Goal: Task Accomplishment & Management: Manage account settings

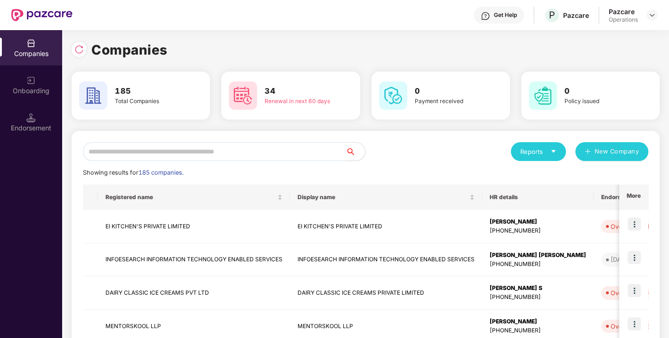
click at [128, 151] on input "text" at bounding box center [214, 151] width 263 height 19
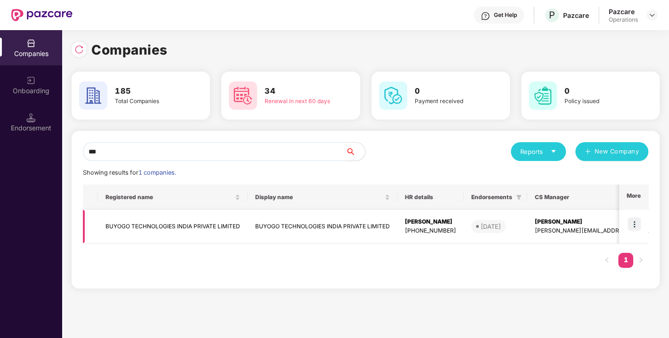
type input "***"
click at [636, 223] on img at bounding box center [633, 223] width 13 height 13
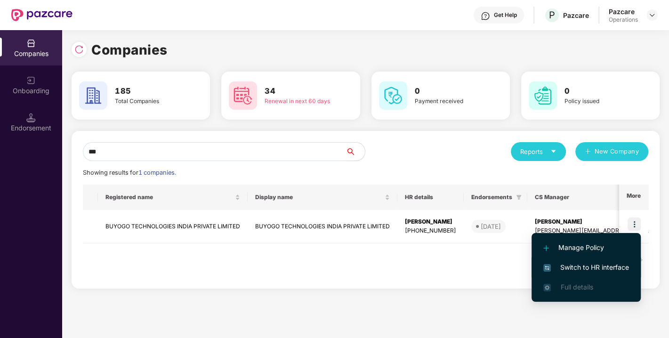
click at [586, 259] on li "Switch to HR interface" at bounding box center [585, 267] width 109 height 20
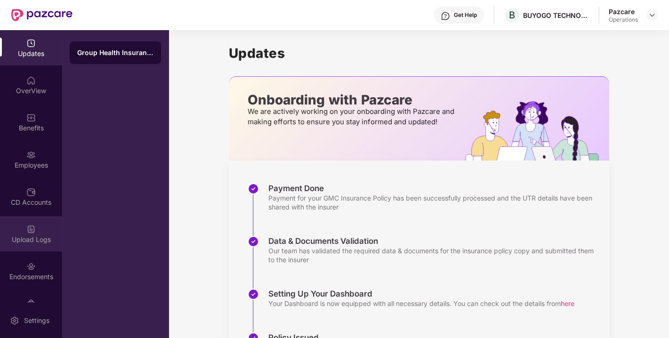
click at [26, 237] on div "Upload Logs" at bounding box center [31, 239] width 62 height 9
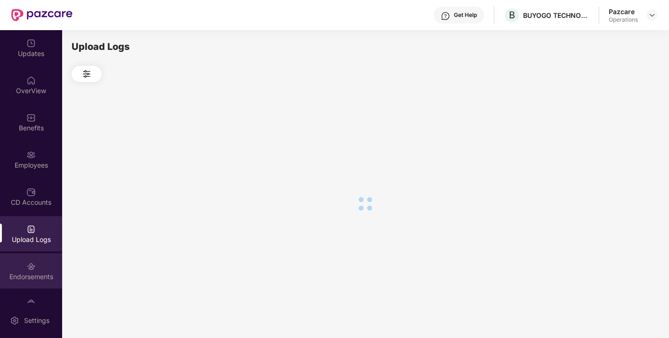
click at [25, 281] on div "Endorsements" at bounding box center [31, 270] width 62 height 35
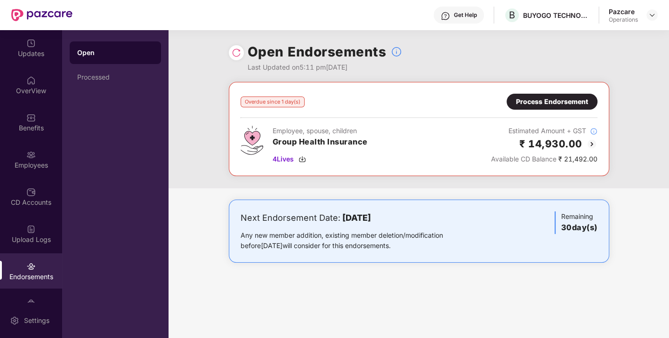
click at [237, 56] on img at bounding box center [236, 52] width 9 height 9
click at [301, 157] on img at bounding box center [302, 159] width 8 height 8
click at [540, 101] on div "Process Endorsement" at bounding box center [552, 101] width 72 height 10
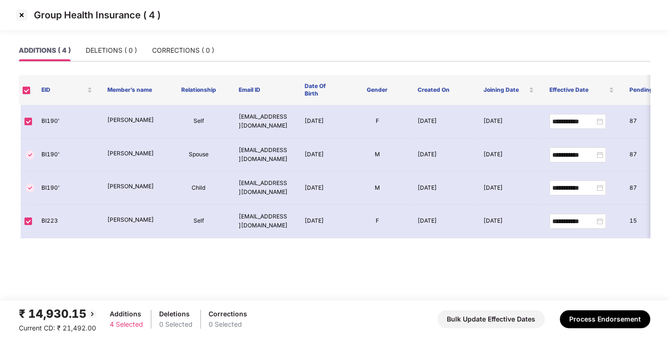
click at [23, 15] on img at bounding box center [21, 15] width 15 height 15
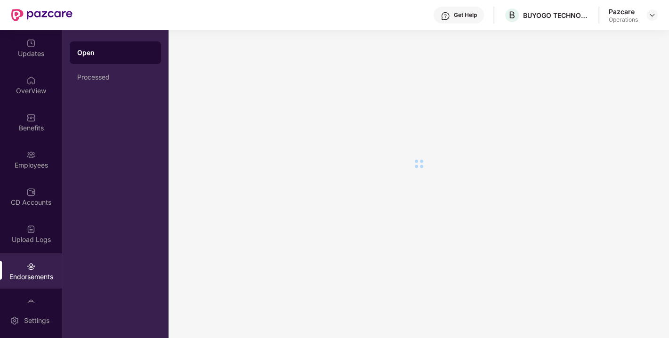
click at [29, 265] on img at bounding box center [30, 266] width 9 height 9
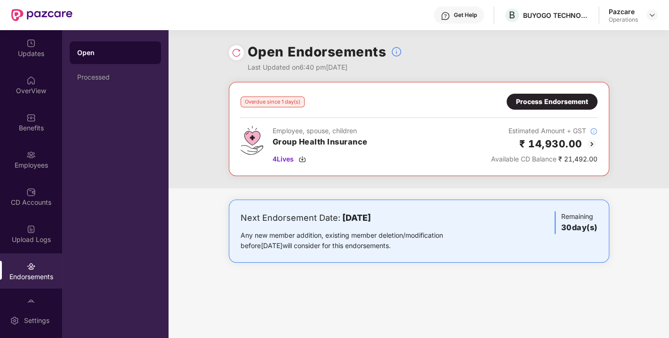
click at [556, 104] on div "Process Endorsement" at bounding box center [552, 101] width 72 height 10
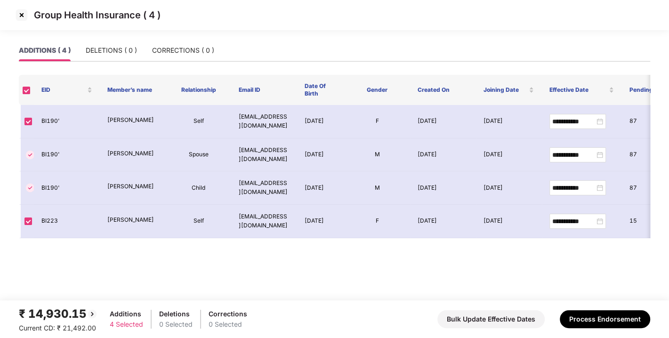
click at [21, 17] on img at bounding box center [21, 15] width 15 height 15
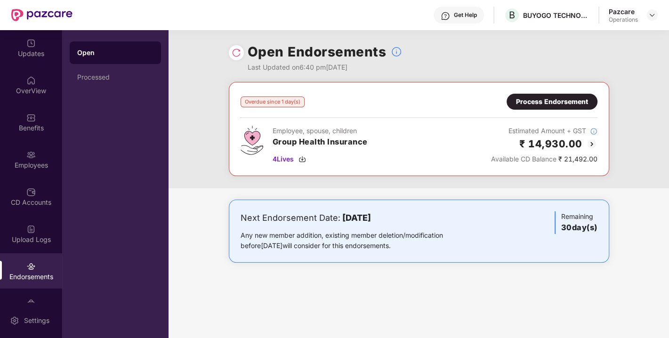
click at [542, 106] on div "Process Endorsement" at bounding box center [552, 101] width 72 height 10
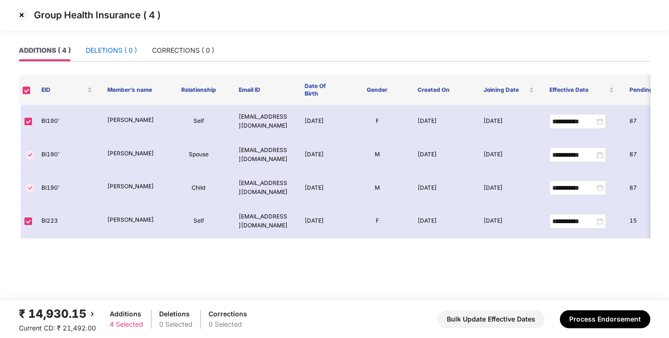
click at [119, 46] on div "DELETIONS ( 0 )" at bounding box center [111, 50] width 51 height 10
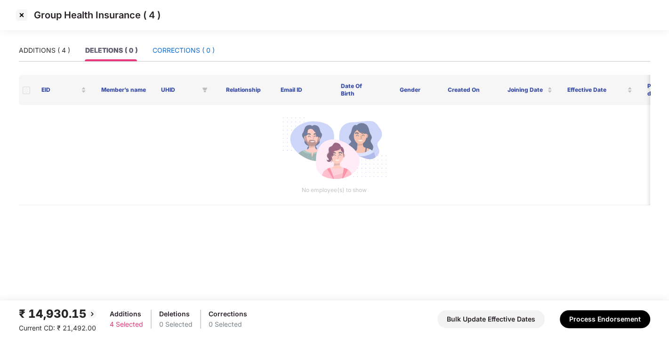
click at [176, 48] on div "CORRECTIONS ( 0 )" at bounding box center [183, 50] width 62 height 10
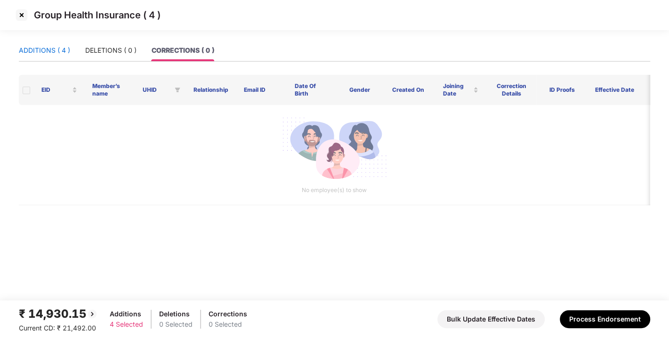
click at [59, 50] on div "ADDITIONS ( 4 )" at bounding box center [44, 50] width 51 height 10
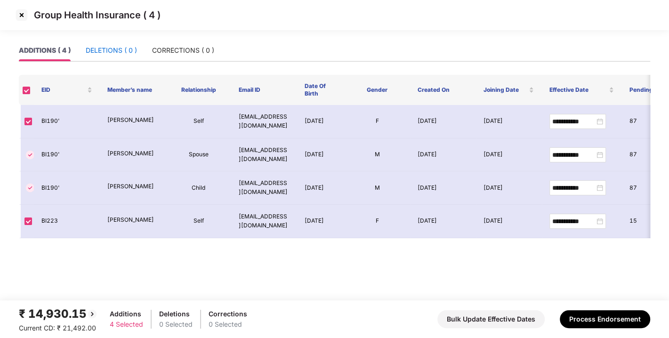
click at [97, 52] on div "DELETIONS ( 0 )" at bounding box center [111, 50] width 51 height 10
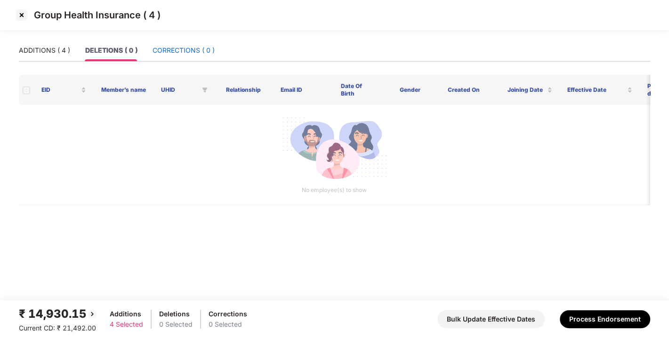
click at [162, 52] on div "CORRECTIONS ( 0 )" at bounding box center [183, 50] width 62 height 10
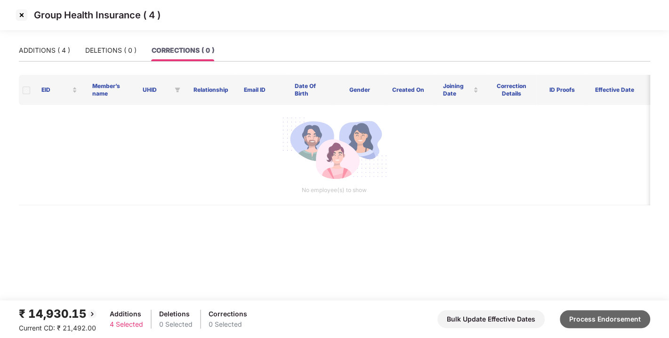
click at [588, 315] on button "Process Endorsement" at bounding box center [605, 319] width 90 height 18
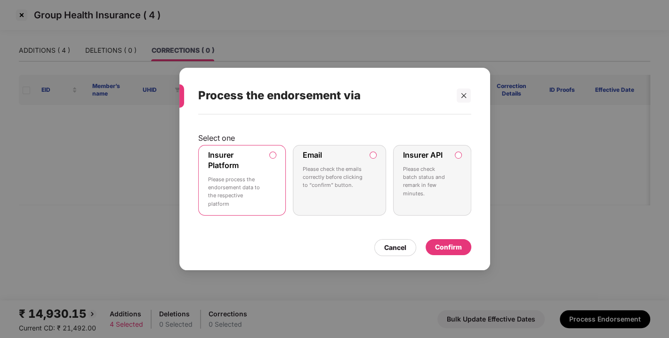
click at [455, 243] on div "Confirm" at bounding box center [448, 247] width 27 height 10
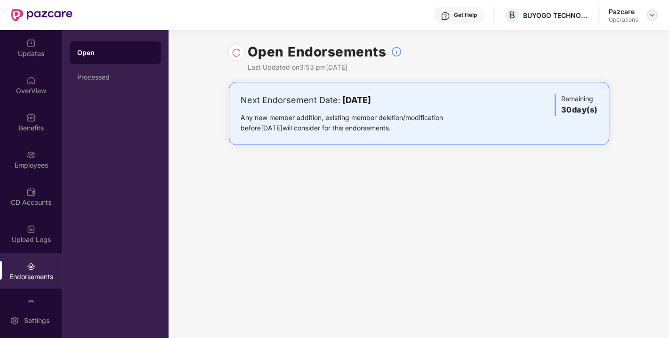
click at [652, 9] on div at bounding box center [651, 14] width 11 height 11
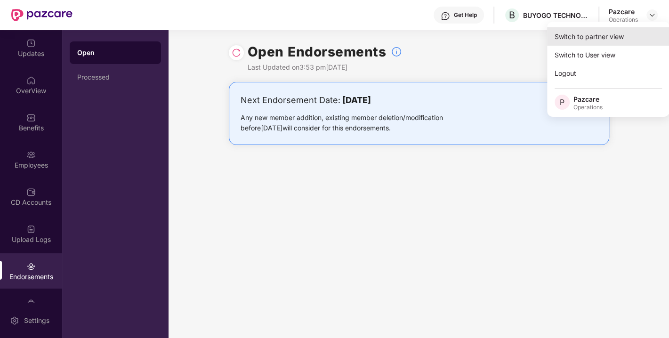
click at [586, 33] on div "Switch to partner view" at bounding box center [608, 36] width 122 height 18
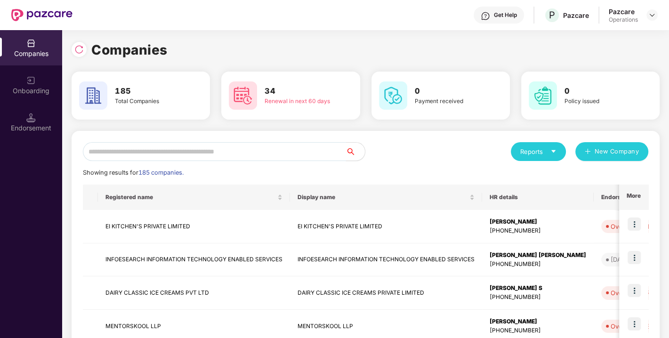
click at [202, 148] on input "text" at bounding box center [214, 151] width 263 height 19
paste input "**********"
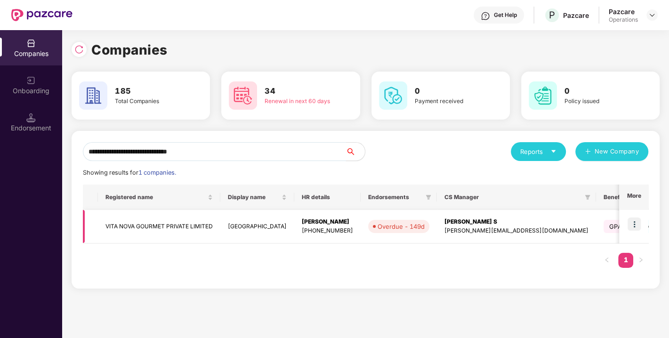
type input "**********"
click at [634, 224] on img at bounding box center [633, 223] width 13 height 13
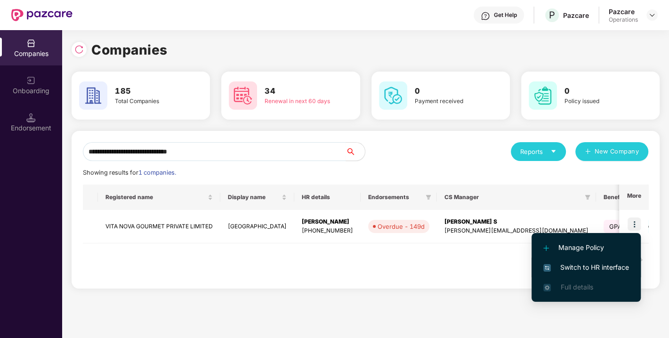
click at [570, 263] on span "Switch to HR interface" at bounding box center [586, 267] width 86 height 10
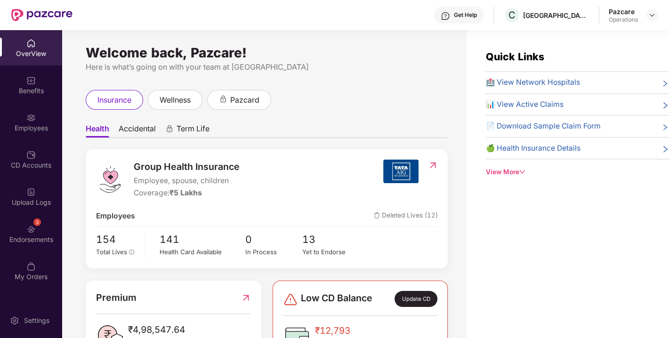
click at [46, 239] on div "Endorsements" at bounding box center [31, 239] width 62 height 9
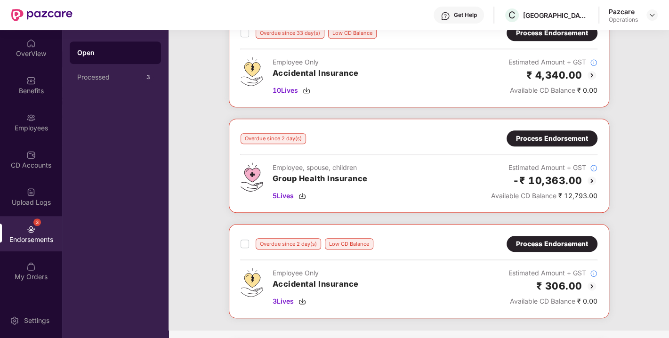
scroll to position [512, 0]
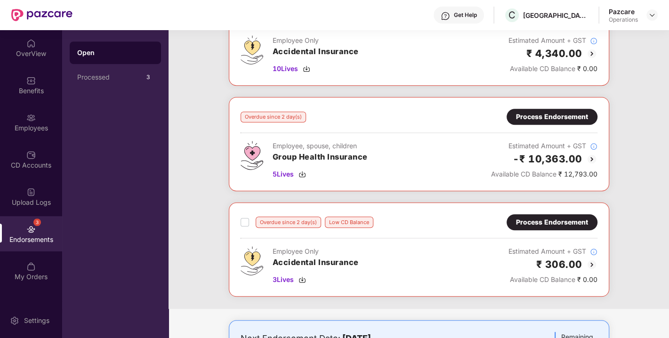
click at [564, 109] on div "Process Endorsement" at bounding box center [551, 117] width 91 height 16
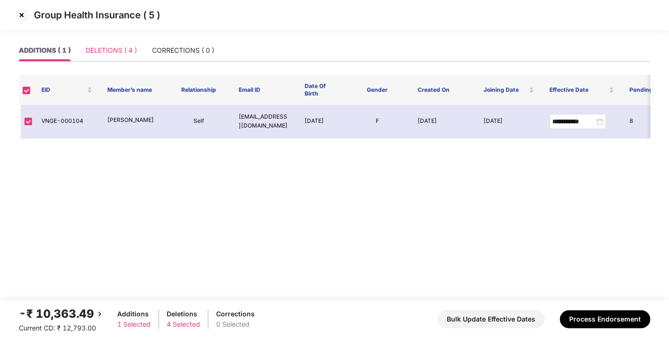
click at [120, 56] on div "DELETIONS ( 4 )" at bounding box center [111, 51] width 51 height 22
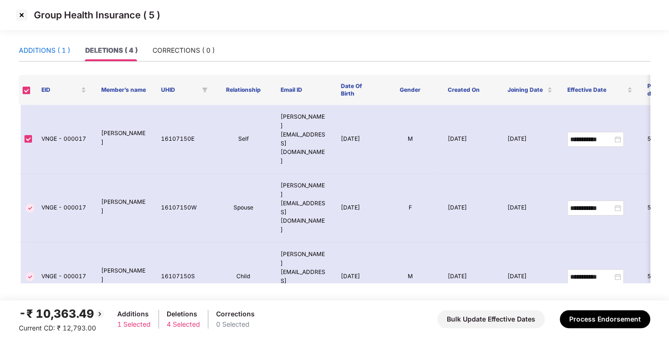
click at [32, 53] on div "ADDITIONS ( 1 )" at bounding box center [44, 50] width 51 height 10
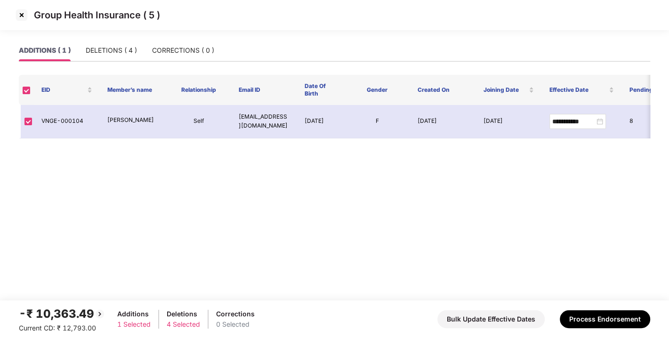
click at [23, 16] on img at bounding box center [21, 15] width 15 height 15
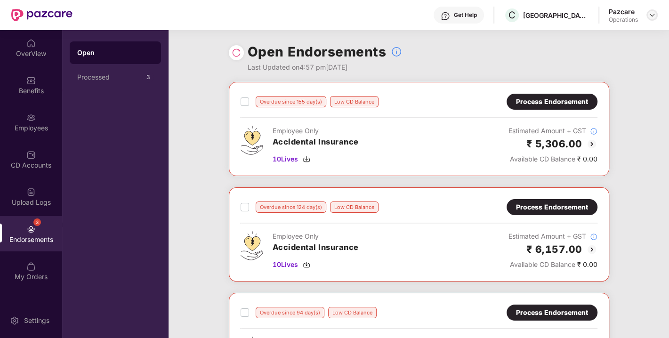
click at [650, 14] on img at bounding box center [652, 15] width 8 height 8
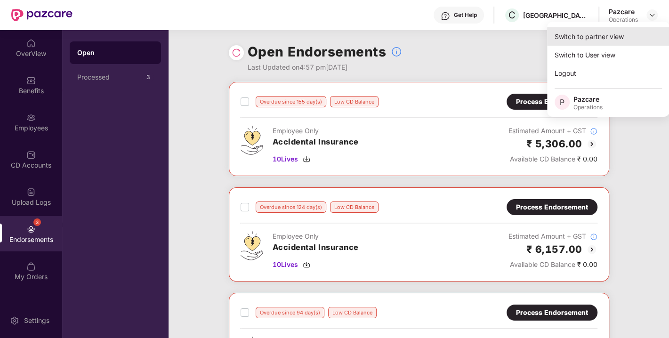
click at [606, 30] on div "Switch to partner view" at bounding box center [608, 36] width 122 height 18
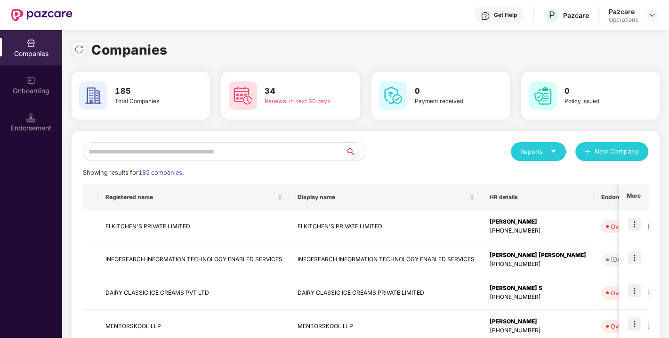
click at [213, 151] on input "text" at bounding box center [214, 151] width 263 height 19
paste input "**********"
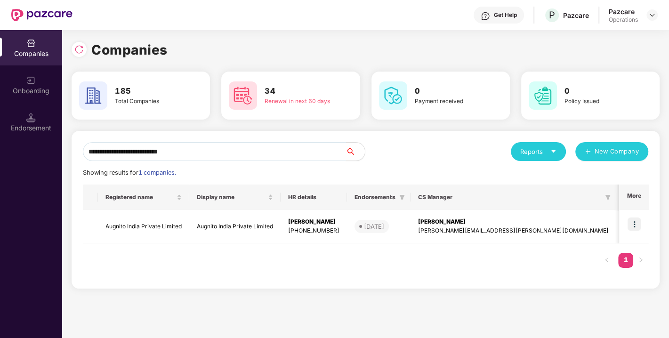
type input "**********"
click at [633, 222] on img at bounding box center [633, 223] width 13 height 13
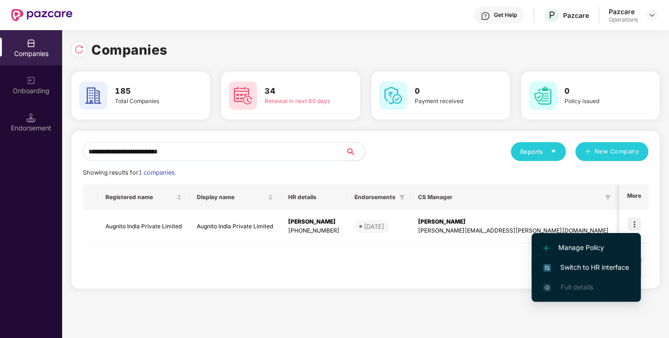
click at [566, 270] on span "Switch to HR interface" at bounding box center [586, 267] width 86 height 10
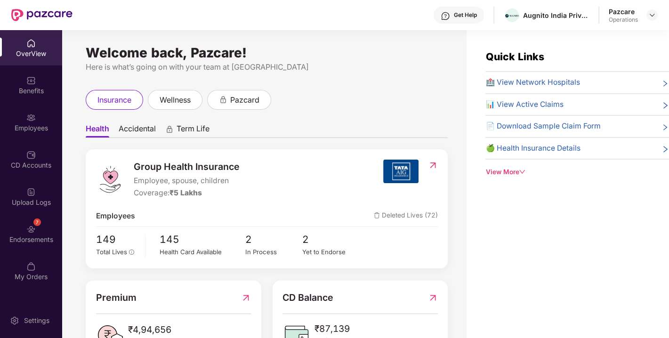
click at [36, 235] on div "Endorsements" at bounding box center [31, 239] width 62 height 9
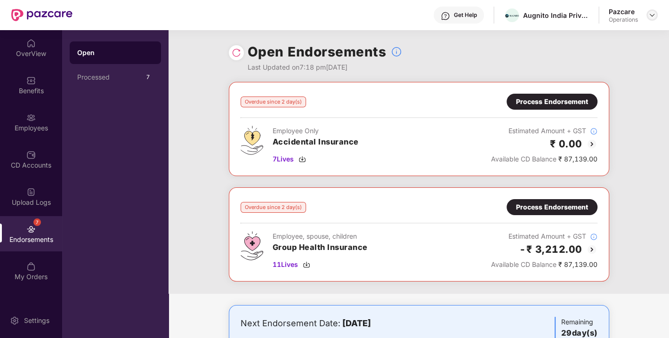
click at [652, 15] on img at bounding box center [652, 15] width 8 height 8
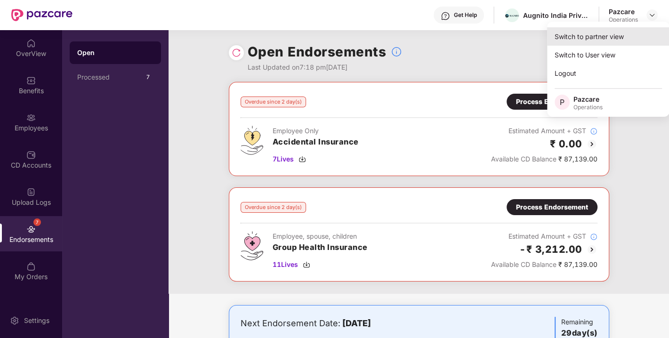
click at [616, 29] on div "Switch to partner view" at bounding box center [608, 36] width 122 height 18
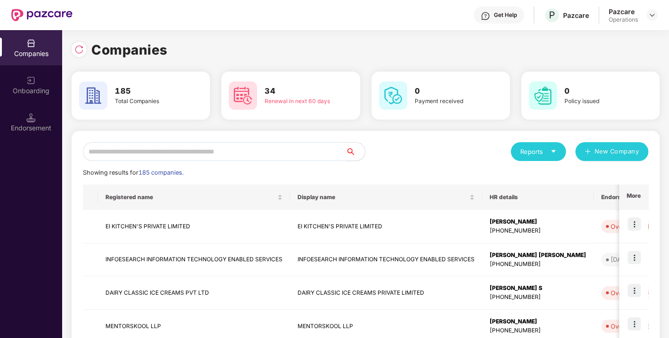
click at [227, 146] on input "text" at bounding box center [214, 151] width 263 height 19
paste input "**********"
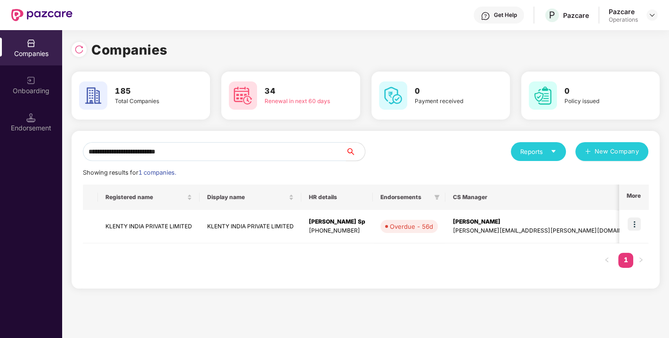
drag, startPoint x: 202, startPoint y: 159, endPoint x: 46, endPoint y: 150, distance: 157.0
click at [46, 150] on div "**********" at bounding box center [334, 184] width 669 height 308
paste input "text"
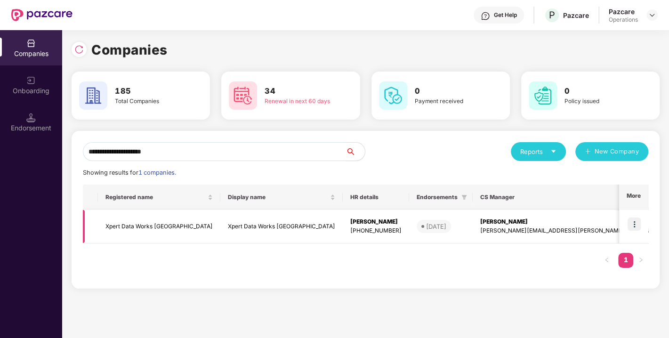
type input "**********"
click at [634, 222] on img at bounding box center [633, 223] width 13 height 13
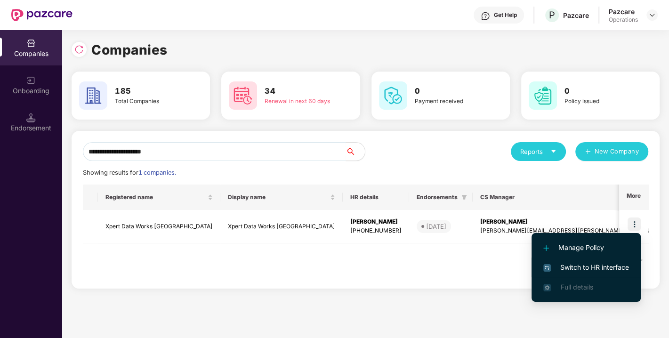
click at [579, 263] on span "Switch to HR interface" at bounding box center [586, 267] width 86 height 10
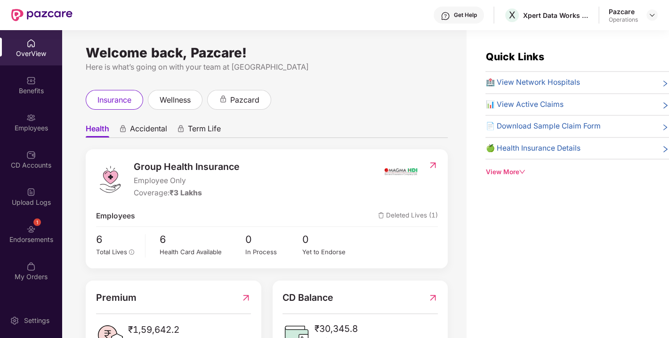
click at [42, 228] on div "1 Endorsements" at bounding box center [31, 233] width 62 height 35
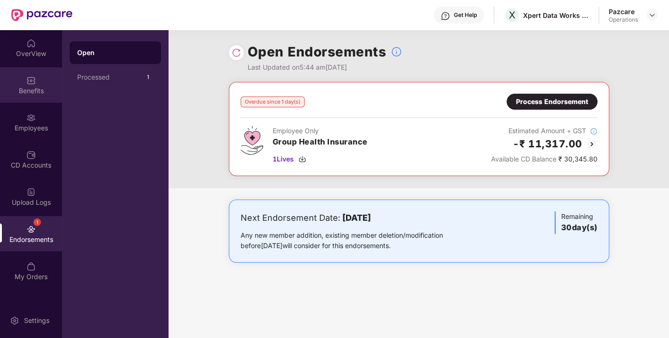
click at [28, 80] on img at bounding box center [30, 80] width 9 height 9
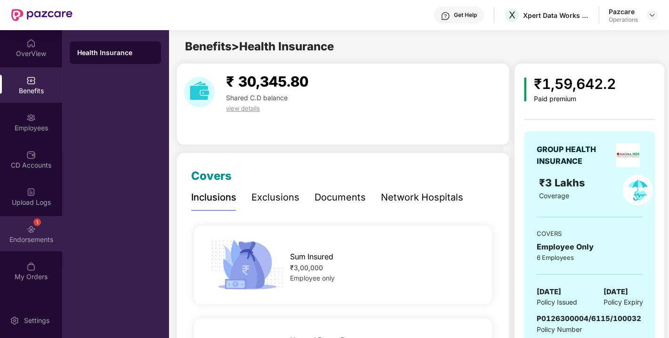
click at [34, 230] on img at bounding box center [30, 229] width 9 height 9
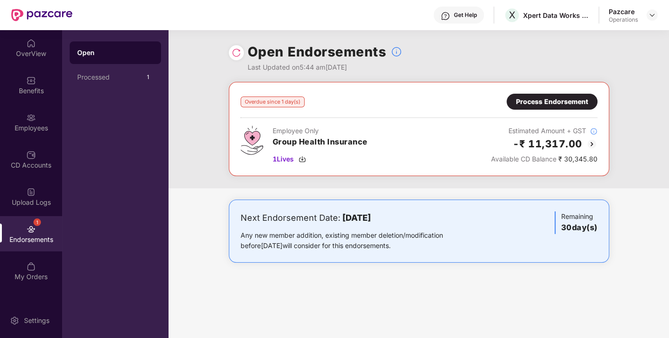
click at [552, 102] on div "Process Endorsement" at bounding box center [552, 101] width 72 height 10
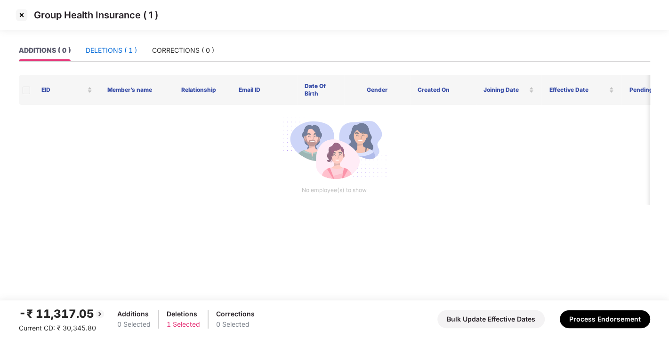
click at [120, 49] on div "DELETIONS ( 1 )" at bounding box center [111, 50] width 51 height 10
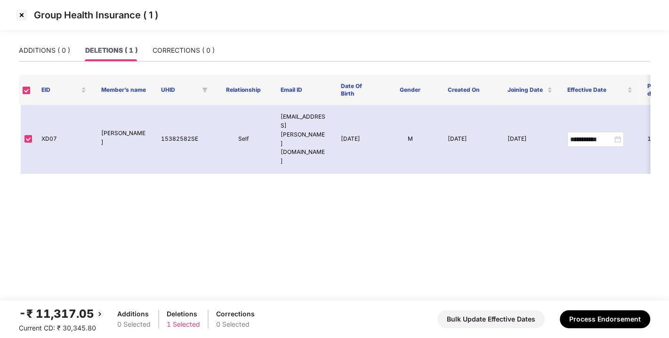
click at [18, 13] on img at bounding box center [21, 15] width 15 height 15
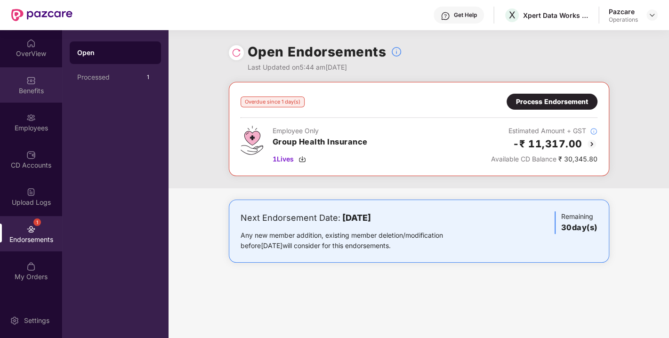
click at [27, 79] on img at bounding box center [30, 80] width 9 height 9
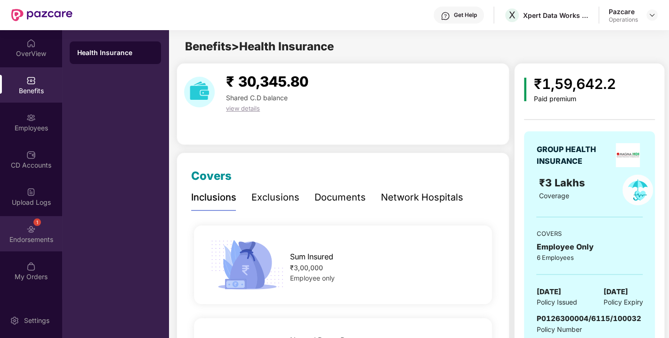
click at [30, 236] on div "Endorsements" at bounding box center [31, 239] width 62 height 9
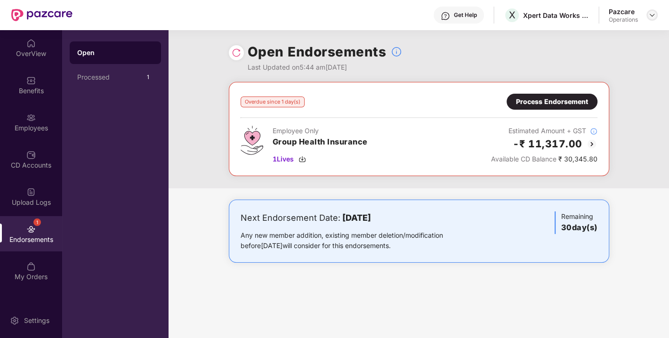
click at [653, 11] on img at bounding box center [652, 15] width 8 height 8
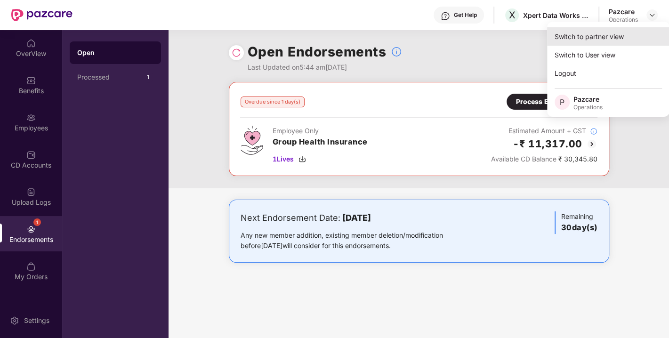
click at [602, 34] on div "Switch to partner view" at bounding box center [608, 36] width 122 height 18
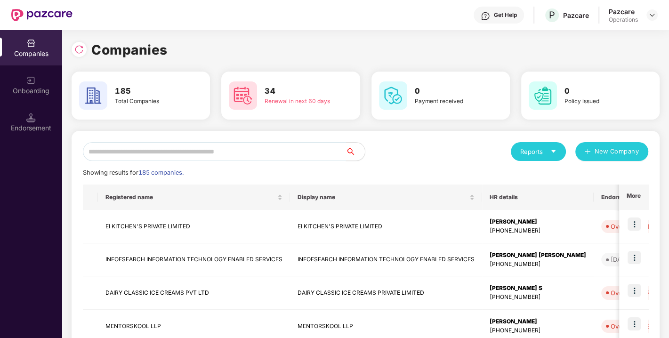
click at [185, 152] on input "text" at bounding box center [214, 151] width 263 height 19
paste input "**********"
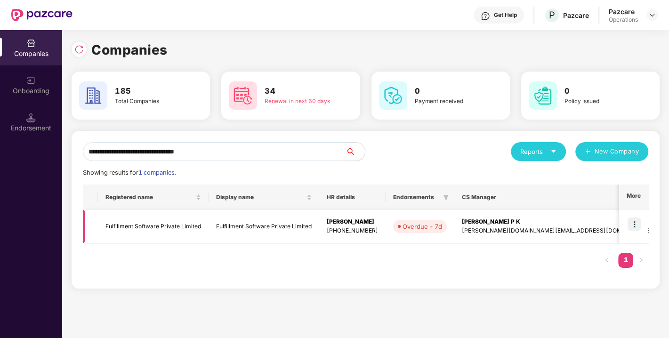
type input "**********"
click at [630, 223] on img at bounding box center [633, 223] width 13 height 13
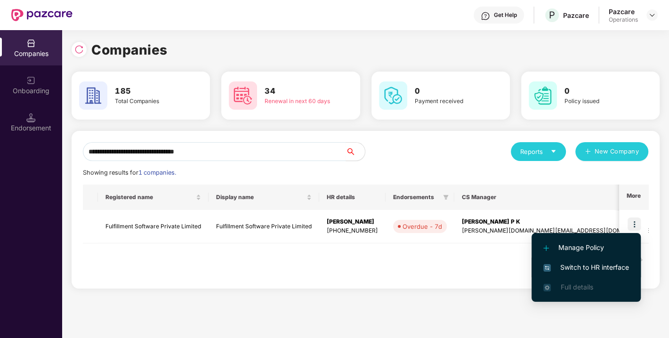
click at [577, 272] on span "Switch to HR interface" at bounding box center [586, 267] width 86 height 10
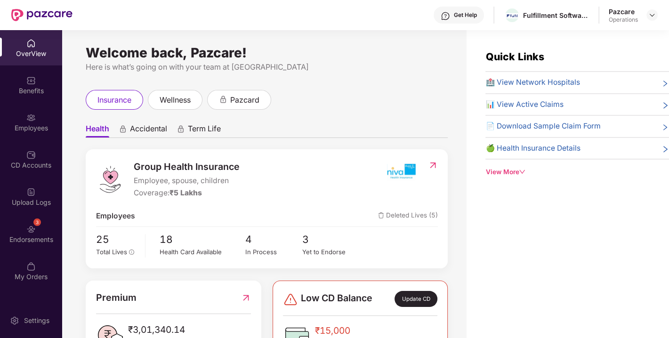
click at [24, 235] on div "Endorsements" at bounding box center [31, 239] width 62 height 9
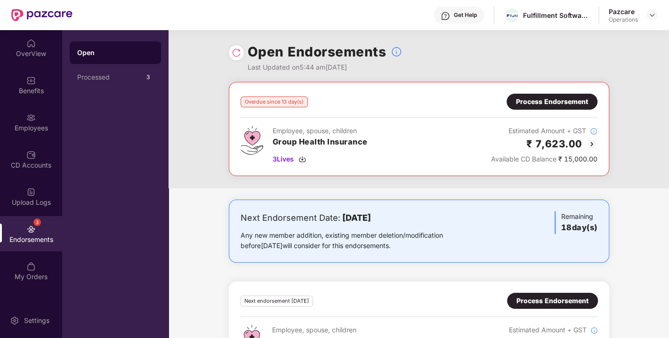
click at [238, 54] on img at bounding box center [236, 52] width 9 height 9
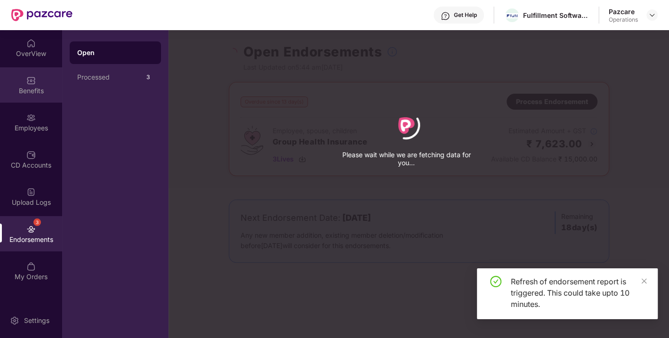
click at [40, 84] on div "Benefits" at bounding box center [31, 84] width 62 height 35
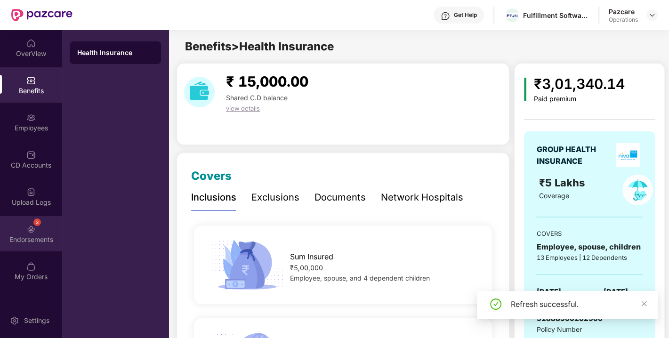
click at [28, 226] on img at bounding box center [30, 229] width 9 height 9
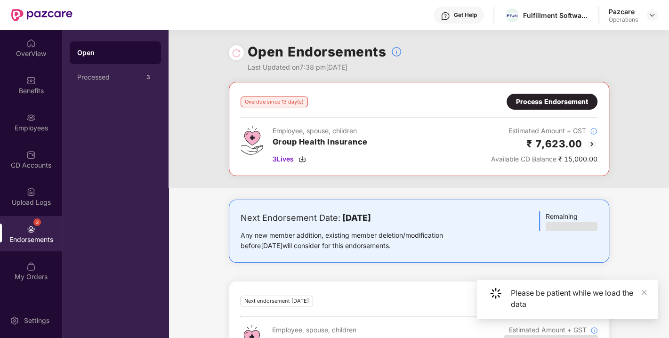
click at [529, 105] on div "Process Endorsement" at bounding box center [552, 101] width 72 height 10
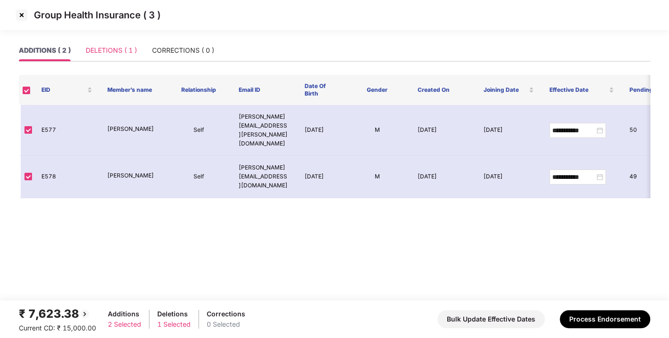
click at [104, 57] on div "DELETIONS ( 1 )" at bounding box center [111, 51] width 51 height 22
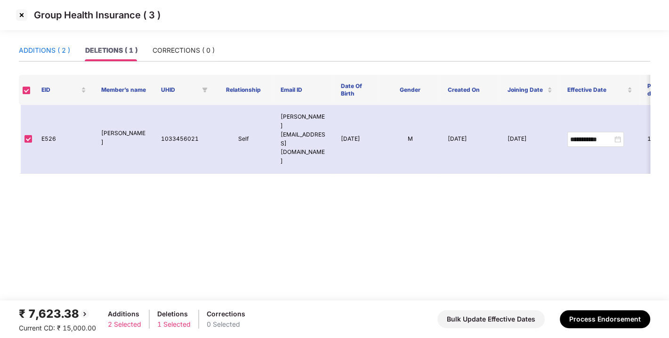
click at [48, 54] on div "ADDITIONS ( 2 )" at bounding box center [44, 50] width 51 height 10
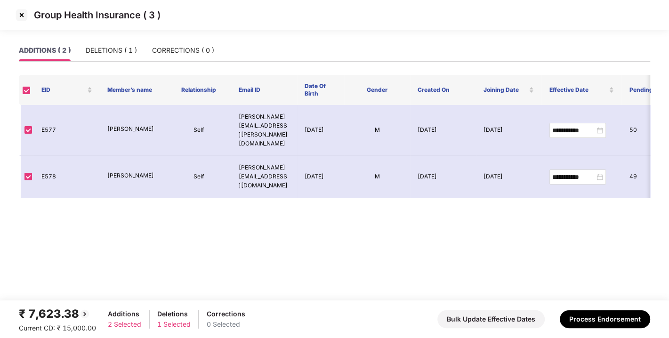
click at [21, 20] on img at bounding box center [21, 15] width 15 height 15
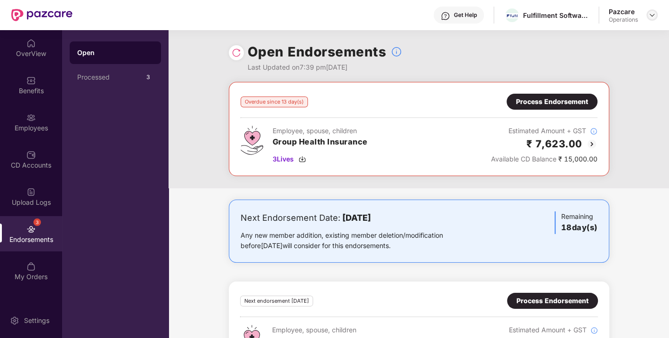
click at [657, 13] on div at bounding box center [651, 14] width 11 height 11
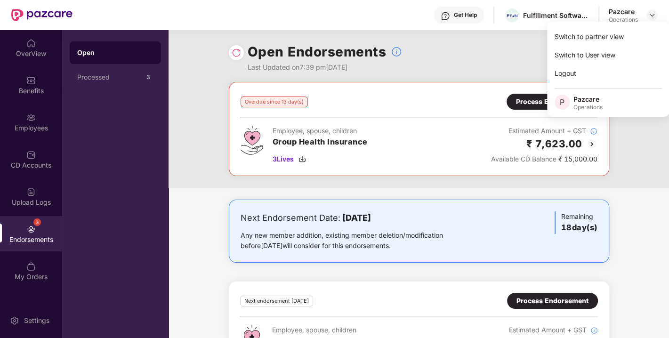
click at [511, 36] on div "Open Endorsements Last Updated on 7:39 pm[DATE]" at bounding box center [419, 56] width 380 height 52
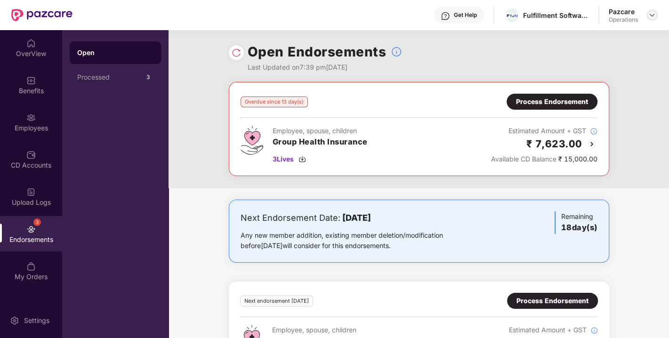
click at [652, 17] on img at bounding box center [652, 15] width 8 height 8
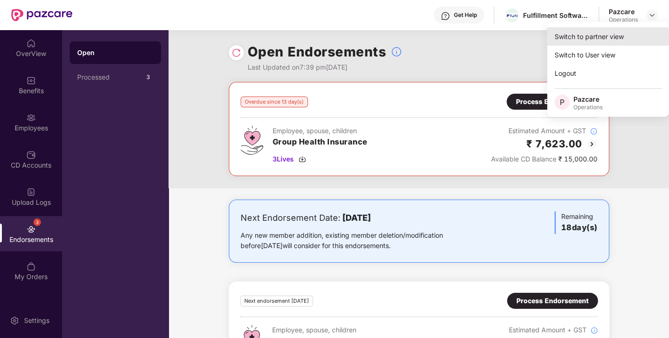
click at [599, 33] on div "Switch to partner view" at bounding box center [608, 36] width 122 height 18
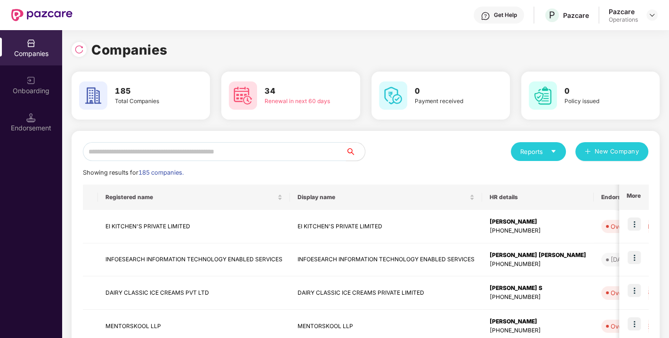
click at [180, 149] on input "text" at bounding box center [214, 151] width 263 height 19
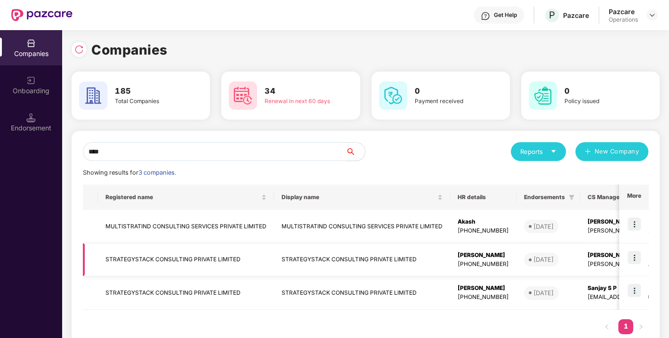
type input "****"
click at [635, 253] on img at bounding box center [633, 257] width 13 height 13
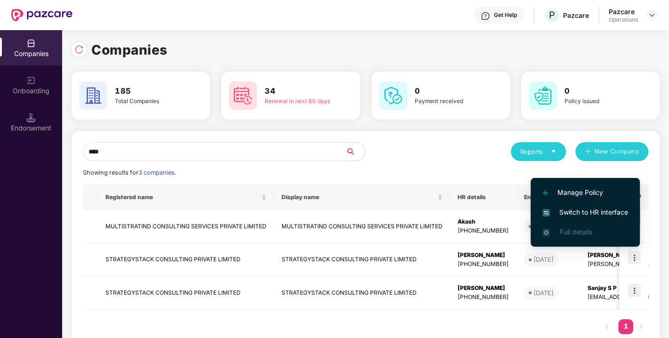
click at [592, 211] on span "Switch to HR interface" at bounding box center [585, 212] width 86 height 10
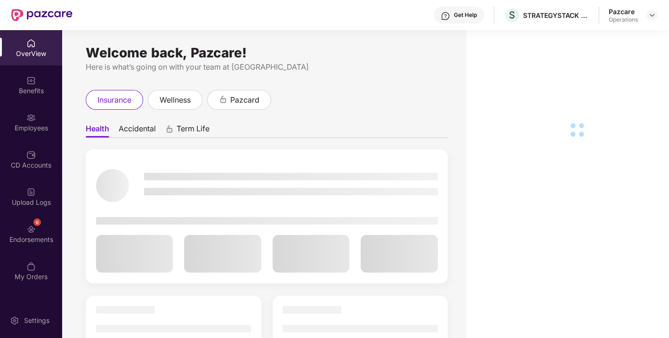
click at [36, 238] on div "Endorsements" at bounding box center [31, 239] width 62 height 9
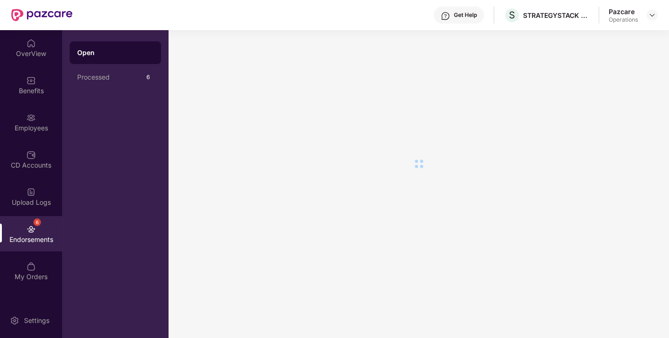
click at [36, 238] on div "Endorsements" at bounding box center [31, 239] width 62 height 9
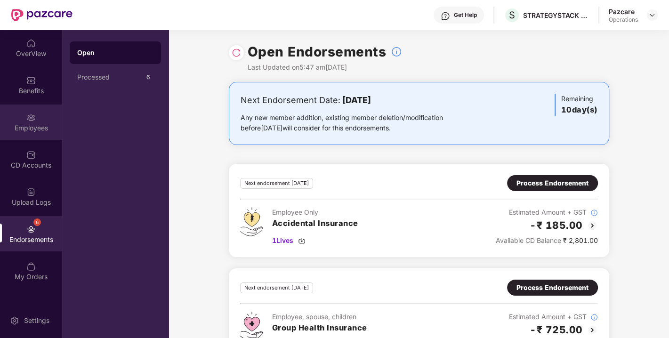
click at [26, 119] on img at bounding box center [30, 117] width 9 height 9
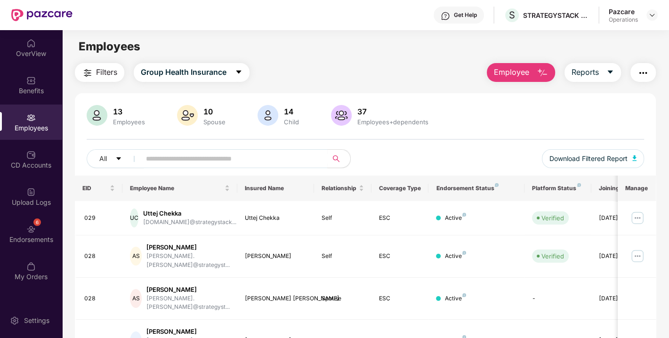
click at [98, 68] on span "Filters" at bounding box center [106, 72] width 21 height 12
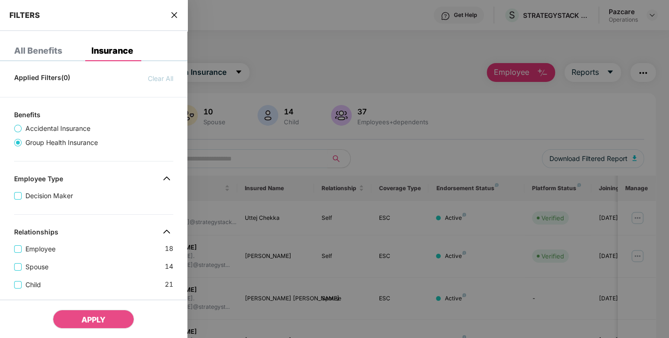
scroll to position [274, 0]
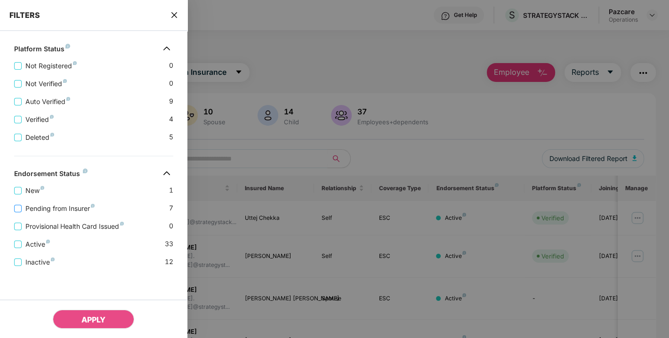
click at [53, 207] on span "Pending from Insurer" at bounding box center [60, 208] width 77 height 10
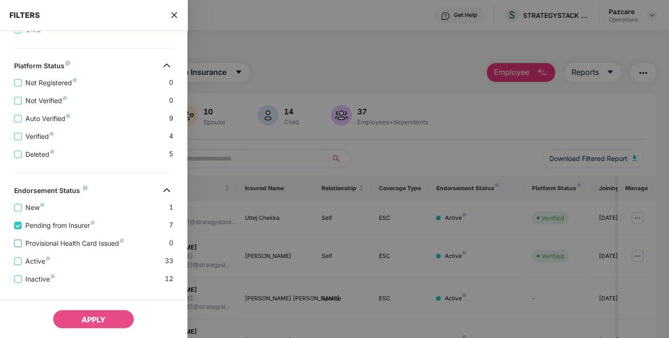
click at [60, 245] on span "Provisional Health Card Issued" at bounding box center [75, 243] width 106 height 10
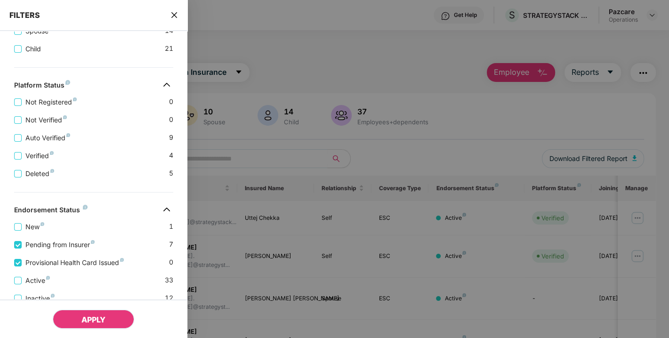
click at [91, 321] on span "APPLY" at bounding box center [93, 319] width 24 height 9
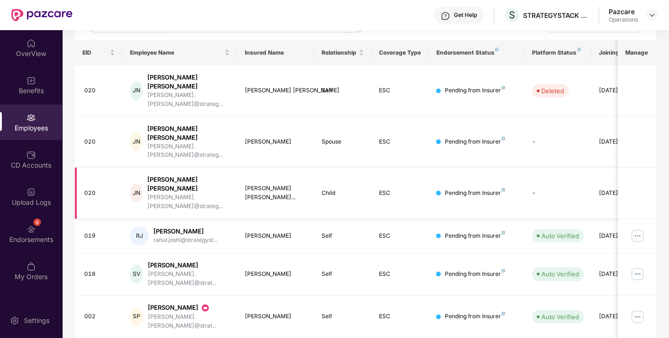
scroll to position [0, 0]
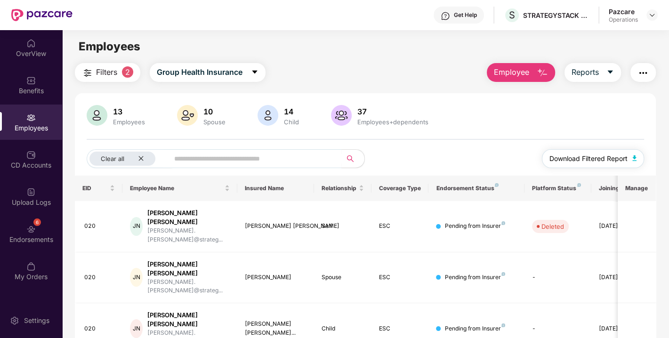
click at [634, 156] on img "button" at bounding box center [634, 158] width 5 height 6
click at [645, 68] on img "button" at bounding box center [642, 72] width 11 height 11
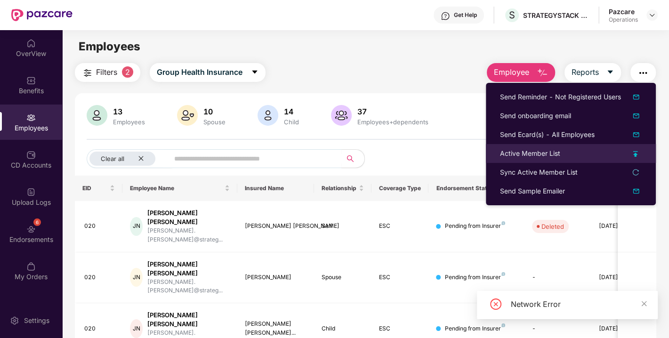
click at [529, 150] on div "Active Member List" at bounding box center [530, 153] width 60 height 10
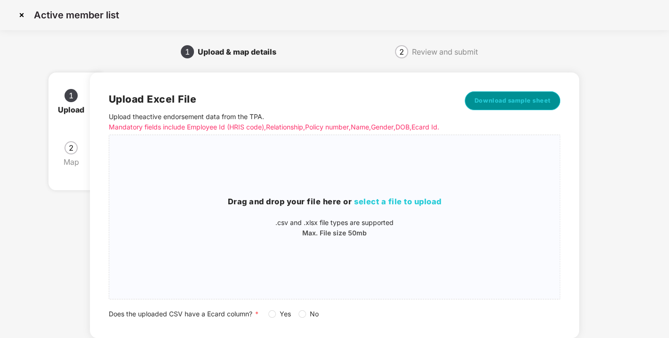
click at [501, 106] on button "Download sample sheet" at bounding box center [513, 100] width 96 height 19
click at [22, 14] on img at bounding box center [21, 15] width 15 height 15
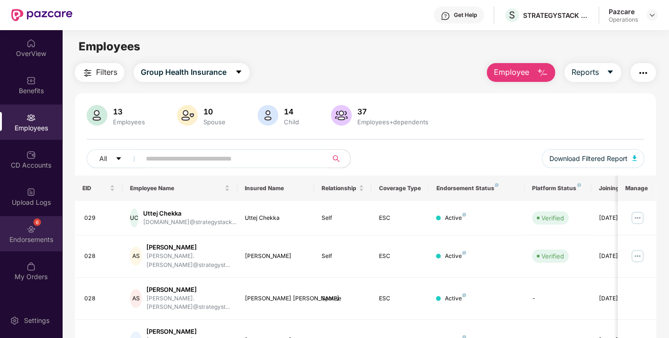
click at [22, 245] on div "6 Endorsements" at bounding box center [31, 233] width 62 height 35
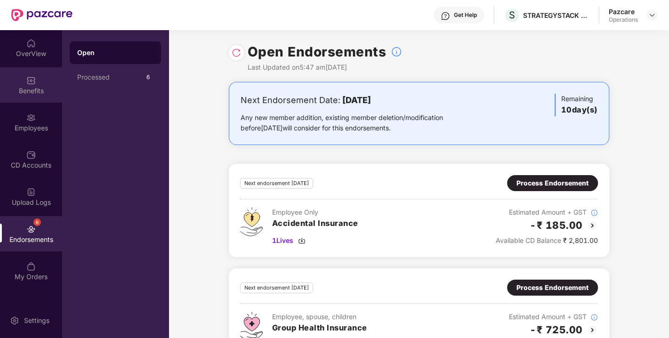
click at [24, 89] on div "Benefits" at bounding box center [31, 90] width 62 height 9
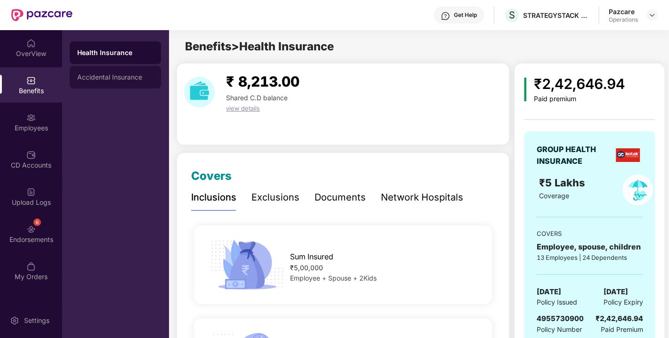
click at [97, 80] on div "Accidental Insurance" at bounding box center [115, 77] width 76 height 8
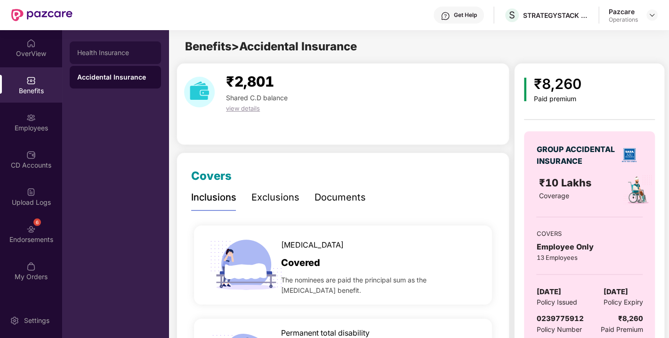
click at [101, 55] on div "Health Insurance" at bounding box center [115, 53] width 76 height 8
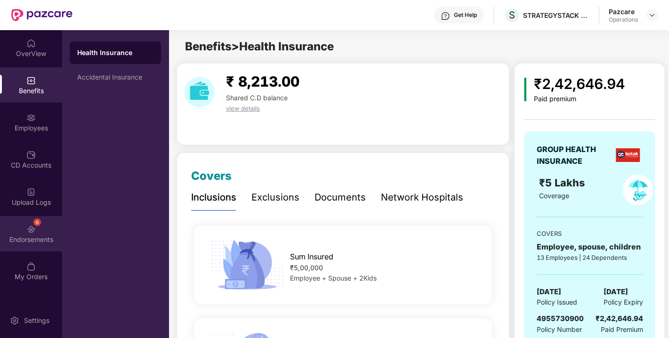
click at [29, 233] on img at bounding box center [30, 229] width 9 height 9
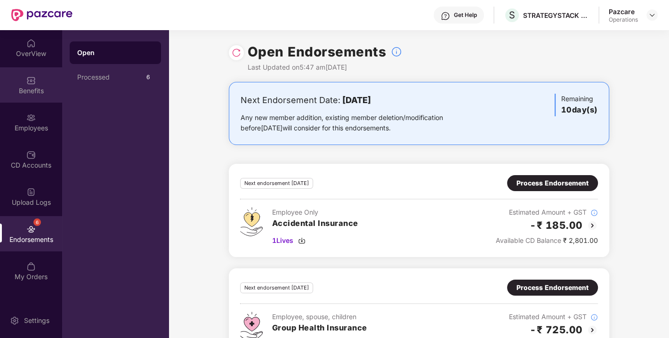
click at [30, 85] on div "Benefits" at bounding box center [31, 84] width 62 height 35
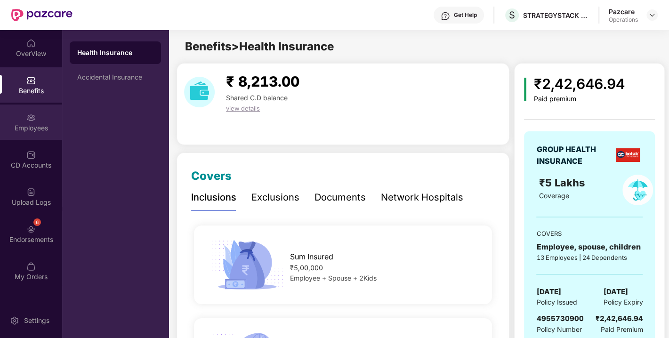
click at [21, 127] on div "Employees" at bounding box center [31, 127] width 62 height 9
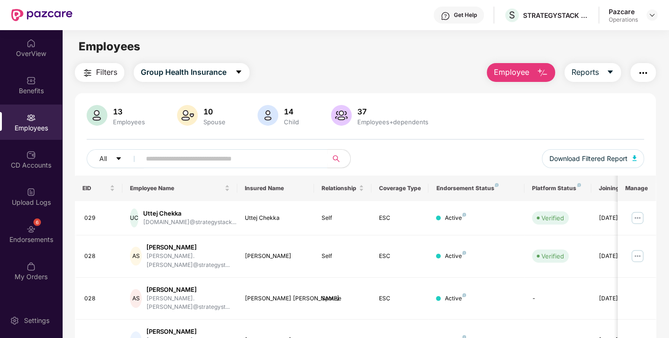
click at [102, 68] on span "Filters" at bounding box center [106, 72] width 21 height 12
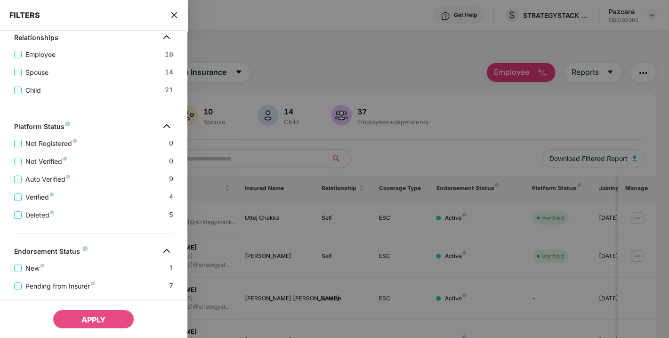
scroll to position [274, 0]
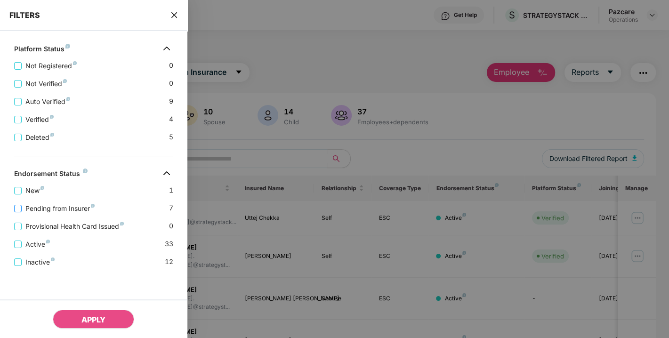
click at [46, 208] on span "Pending from Insurer" at bounding box center [60, 208] width 77 height 10
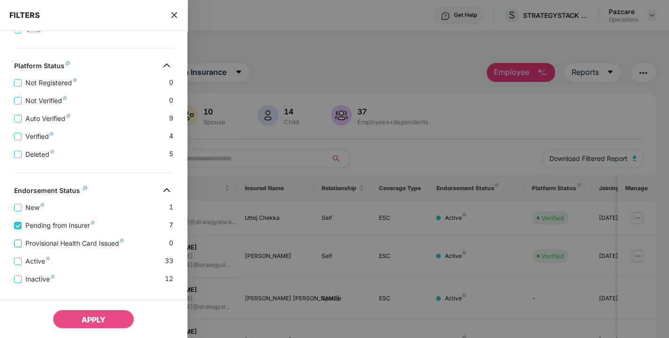
click at [63, 243] on span "Provisional Health Card Issued" at bounding box center [75, 243] width 106 height 10
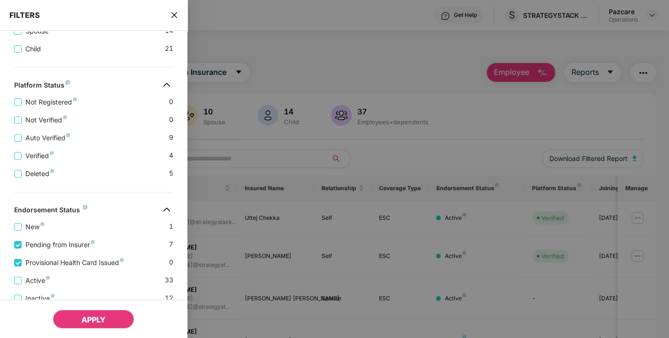
click at [96, 321] on span "APPLY" at bounding box center [93, 319] width 24 height 9
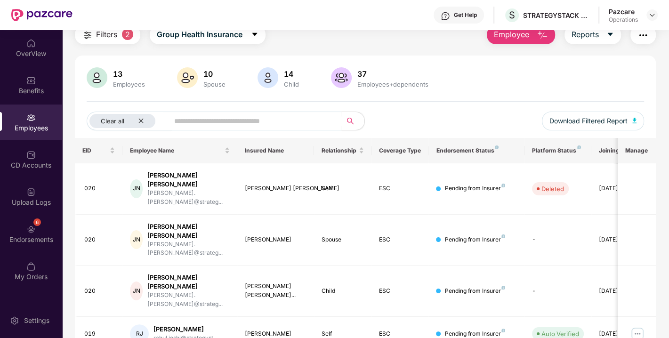
scroll to position [0, 0]
